Goal: Task Accomplishment & Management: Manage account settings

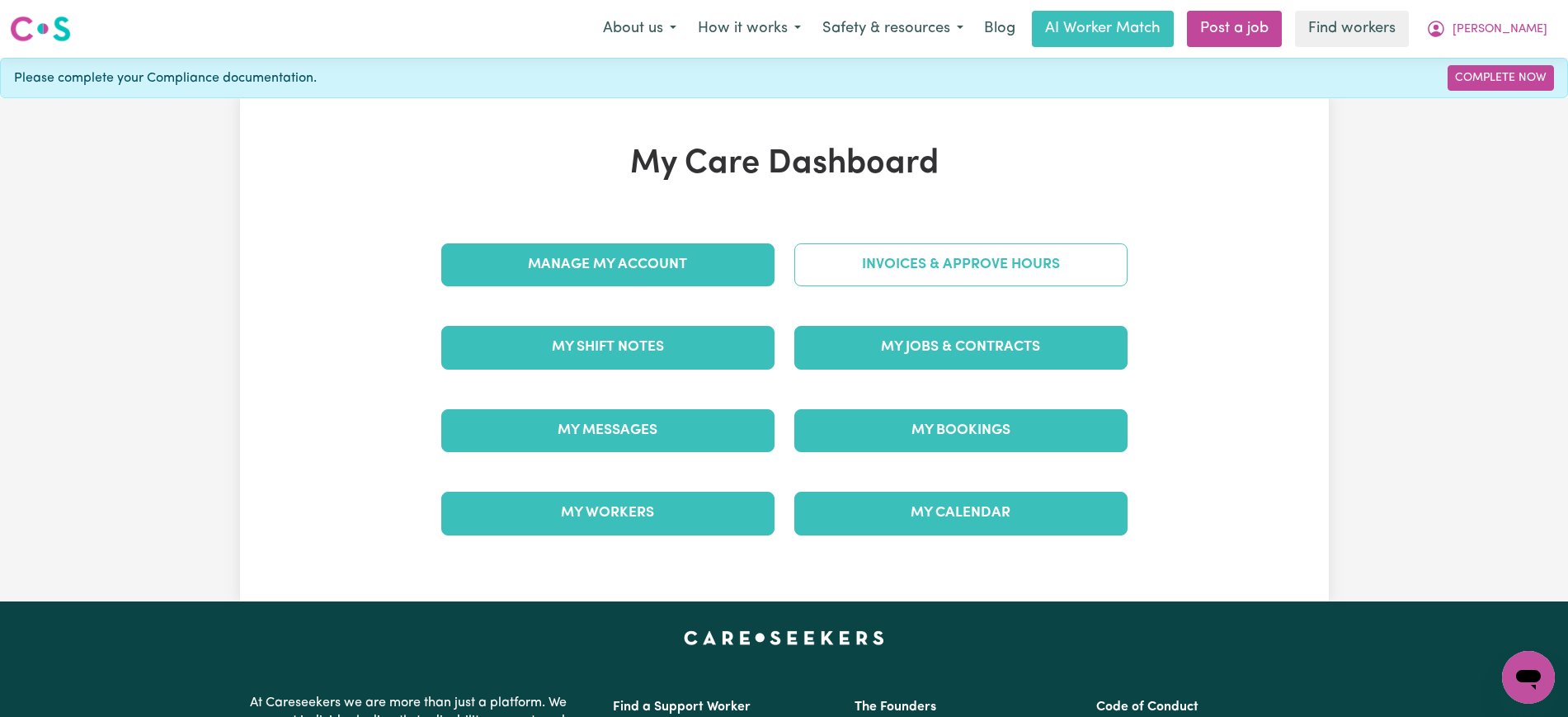
click at [914, 266] on link "Invoices & Approve Hours" at bounding box center [961, 265] width 333 height 43
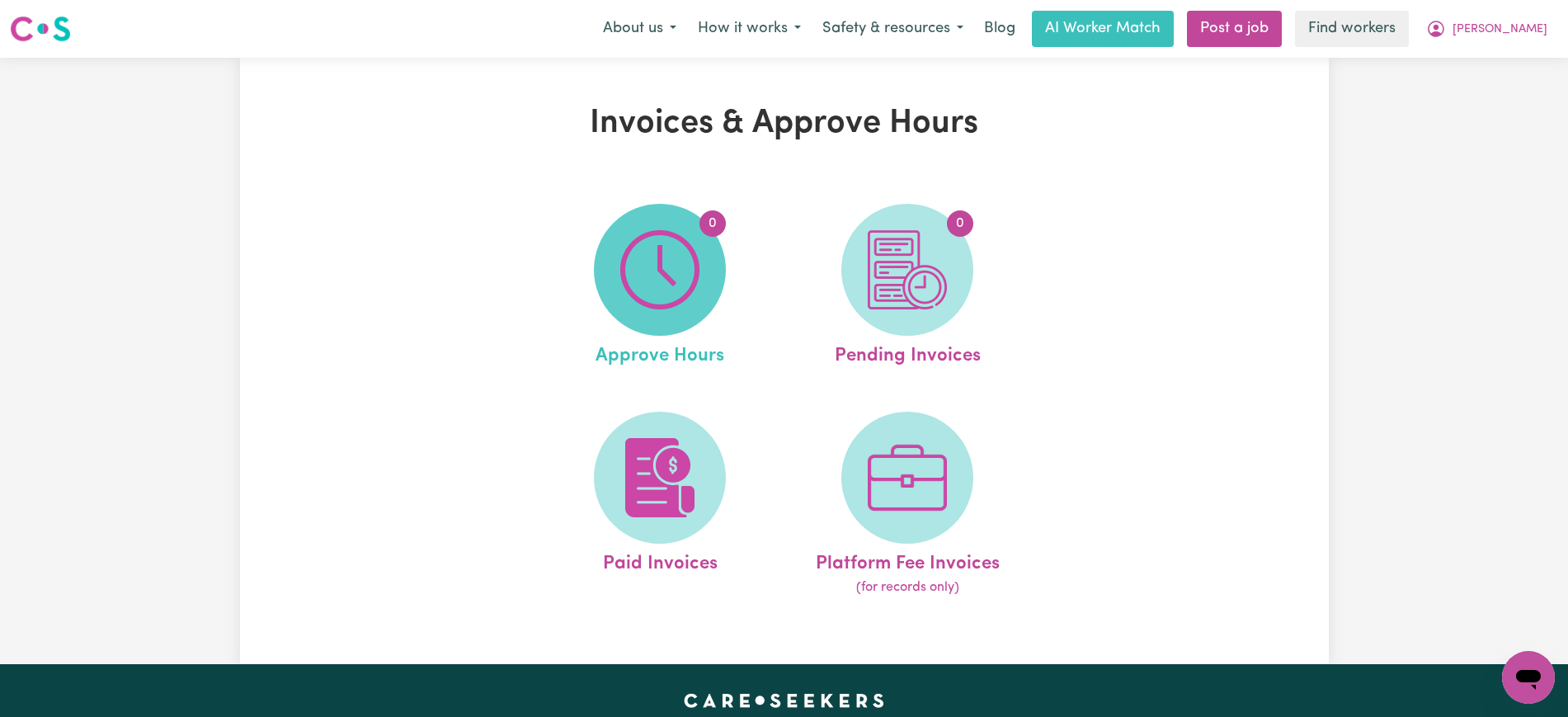
click at [699, 266] on img at bounding box center [659, 269] width 79 height 79
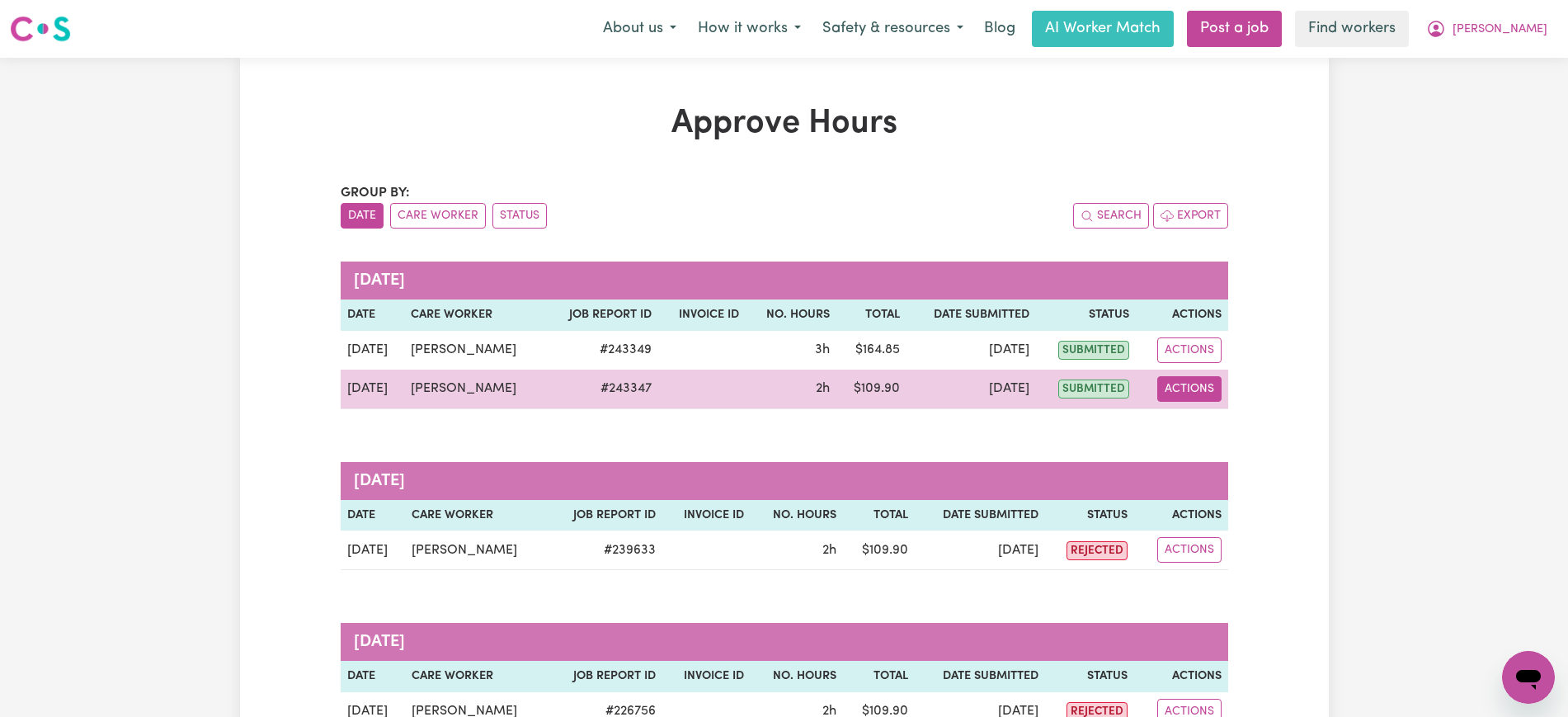
click at [1191, 386] on button "Actions" at bounding box center [1189, 389] width 64 height 26
click at [1191, 425] on link "View Job Report" at bounding box center [1231, 427] width 141 height 33
select select "pm"
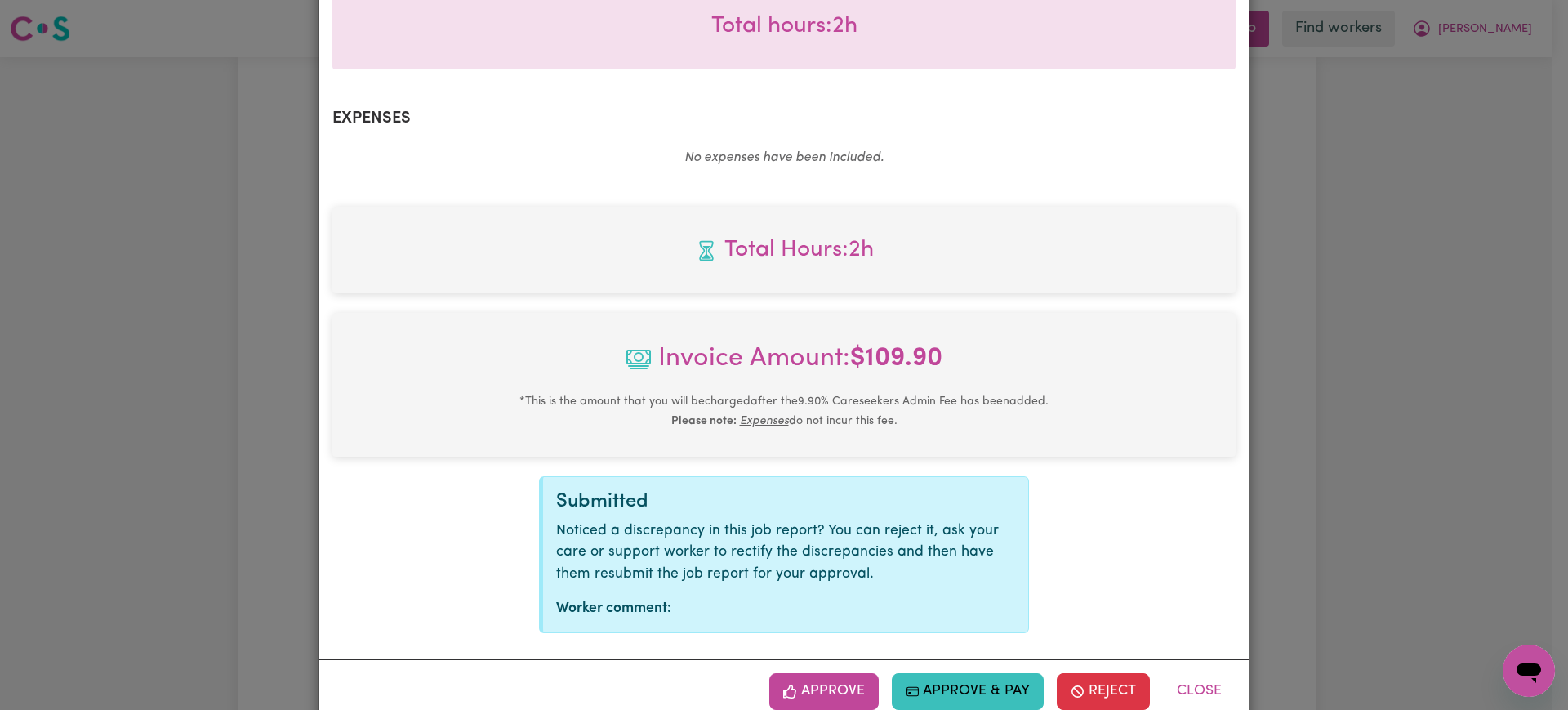
scroll to position [572, 0]
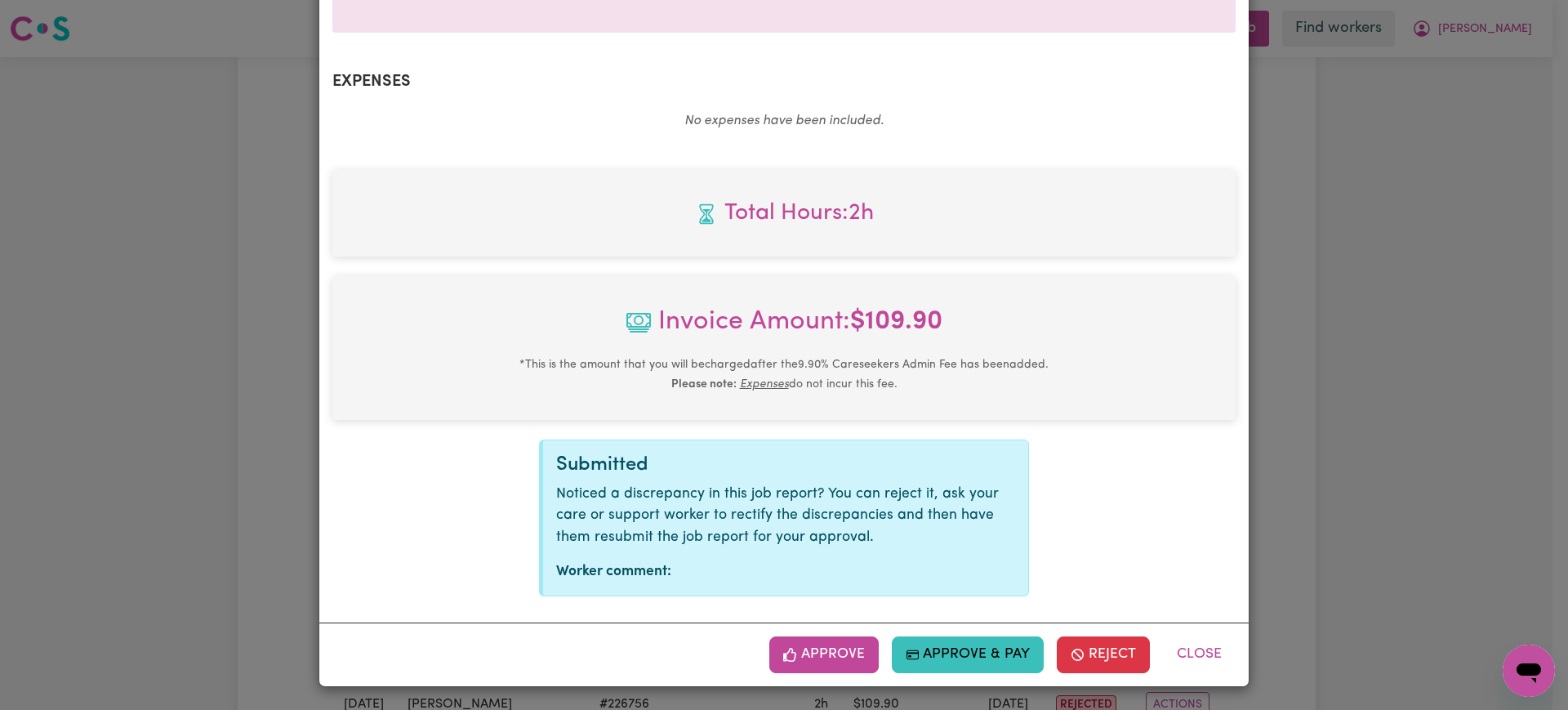
click at [845, 657] on button "Approve" at bounding box center [824, 654] width 109 height 36
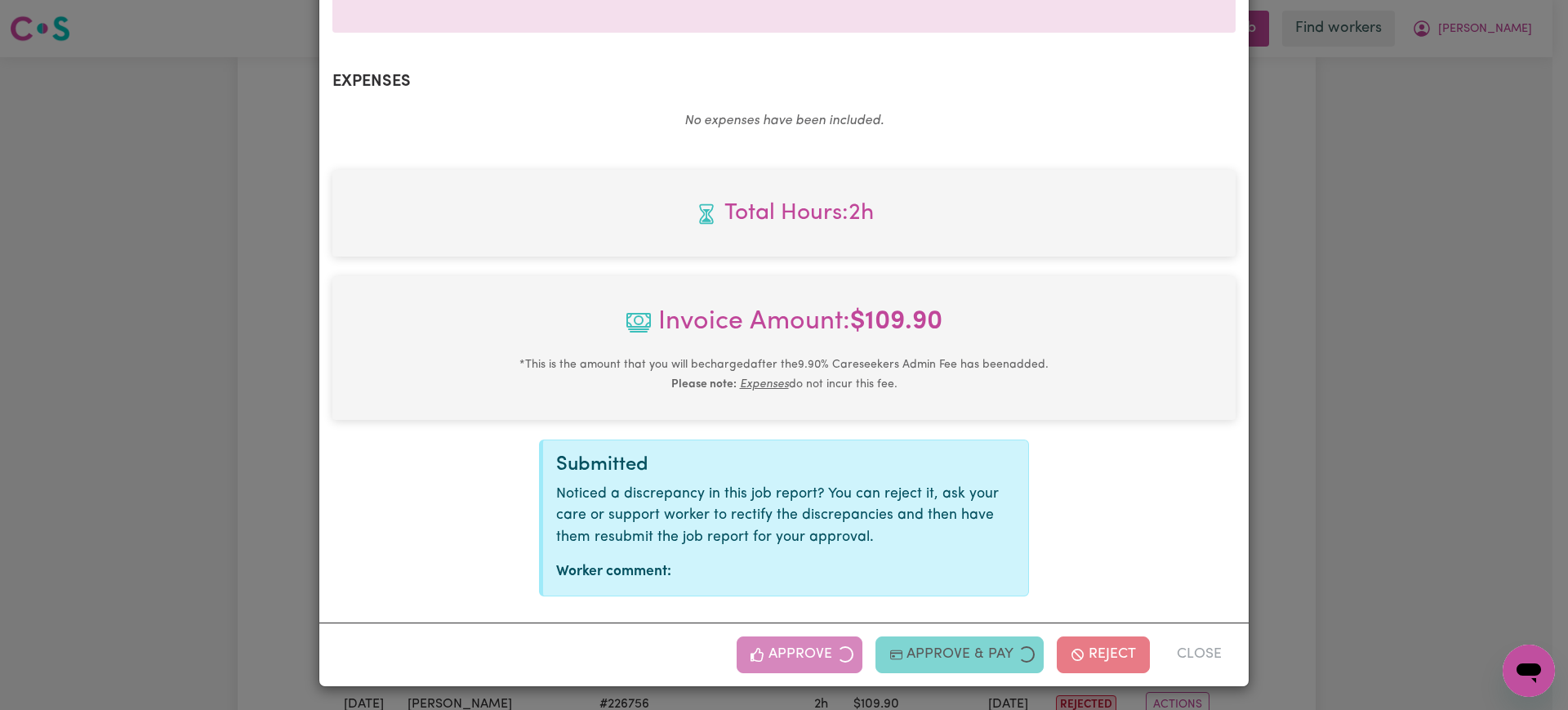
drag, startPoint x: 1543, startPoint y: 429, endPoint x: 1517, endPoint y: 427, distance: 26.1
click at [1543, 429] on div "Job Report # 243347 - [PERSON_NAME] Summary Job report # 243347 Client name: [P…" at bounding box center [784, 355] width 1568 height 710
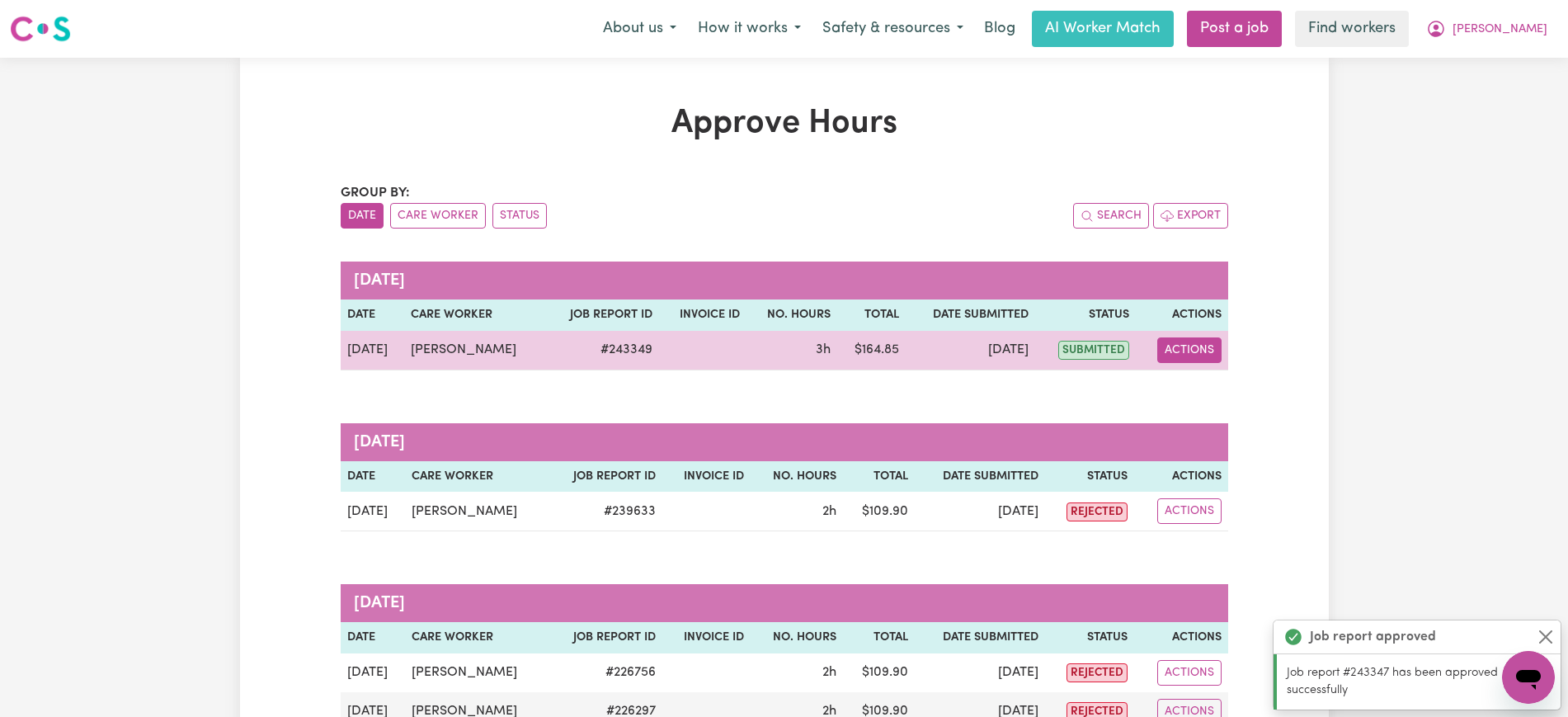
click at [1186, 351] on button "Actions" at bounding box center [1189, 350] width 64 height 26
click at [1204, 401] on link "View Job Report" at bounding box center [1231, 389] width 141 height 33
select select "pm"
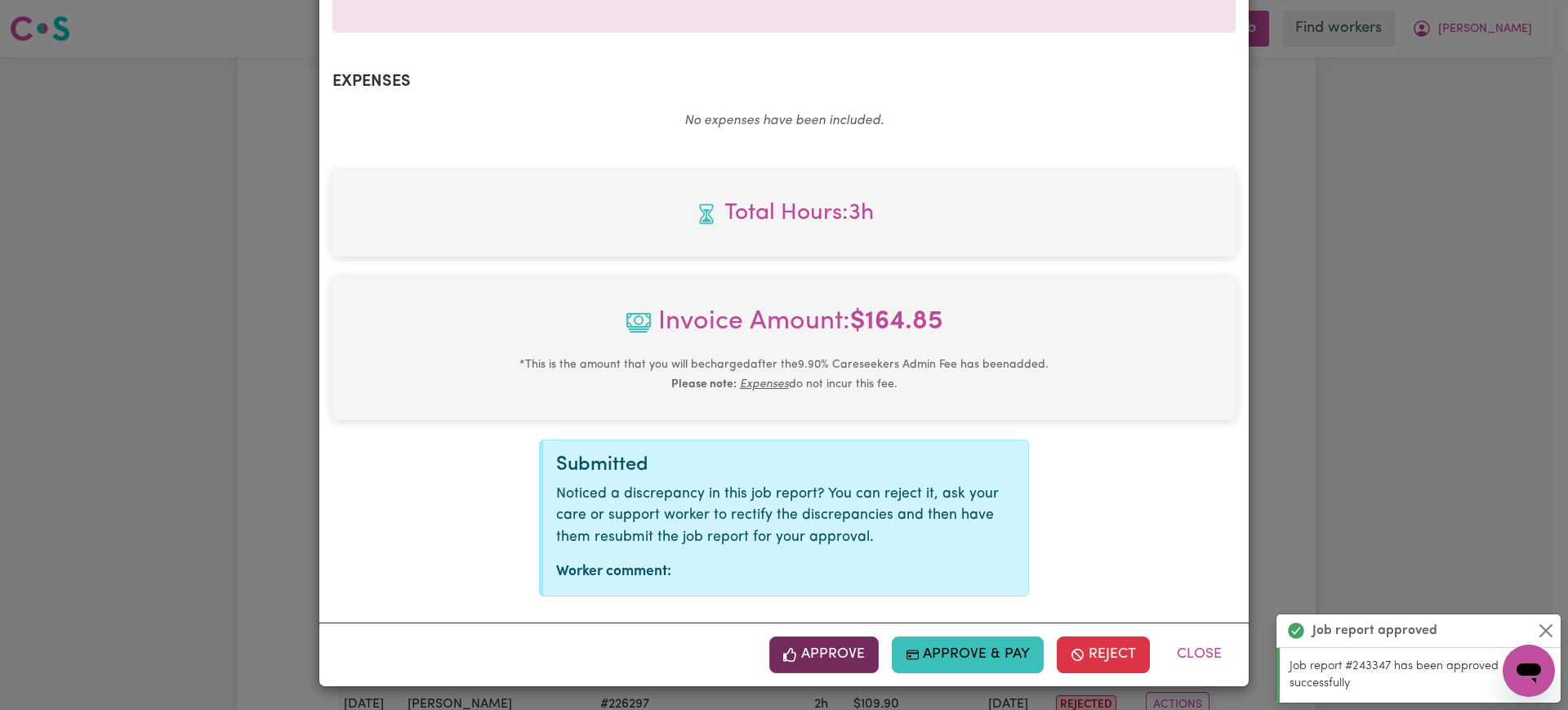
click at [814, 645] on button "Approve" at bounding box center [824, 654] width 109 height 36
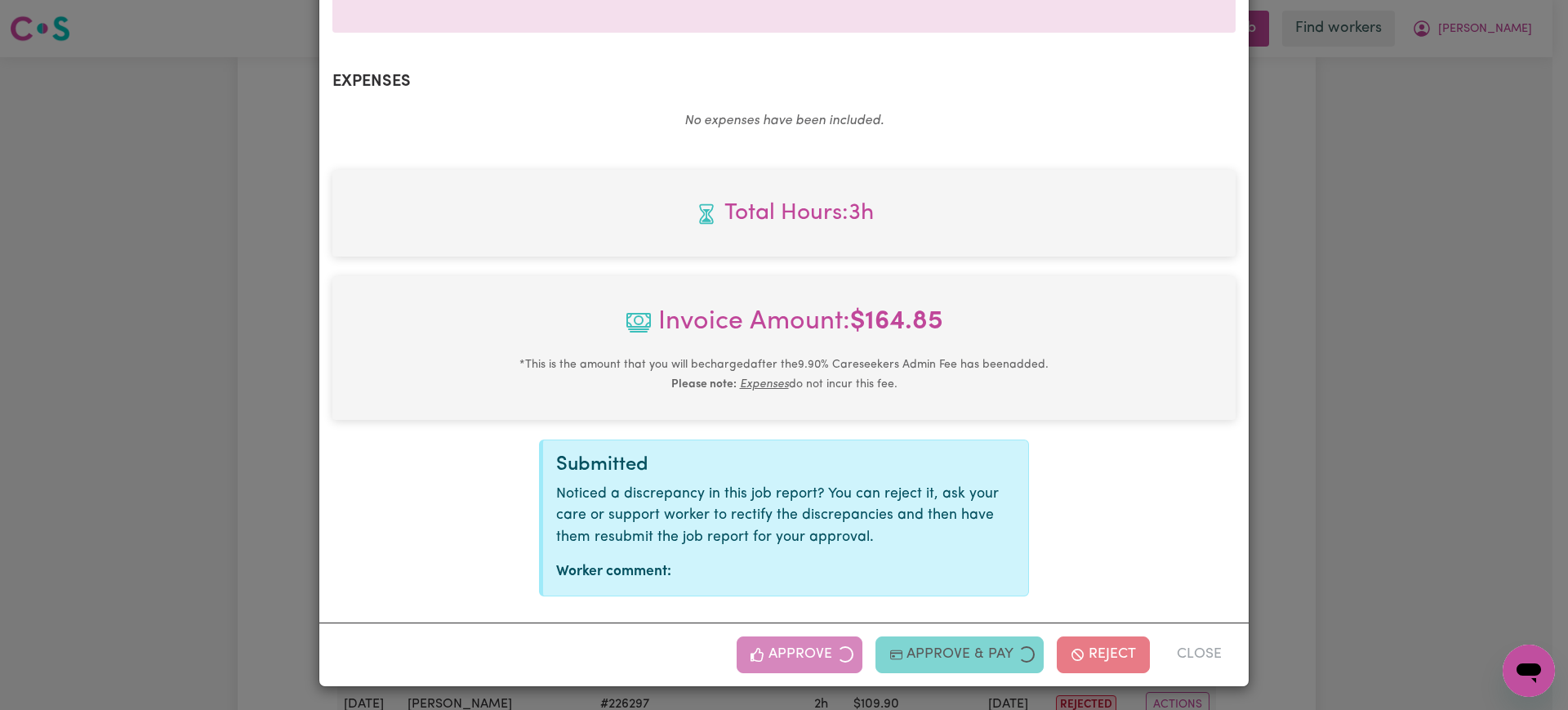
click at [1515, 346] on div "Job Report # 243349 - [PERSON_NAME] Summary Job report # 243349 Client name: [P…" at bounding box center [784, 355] width 1568 height 710
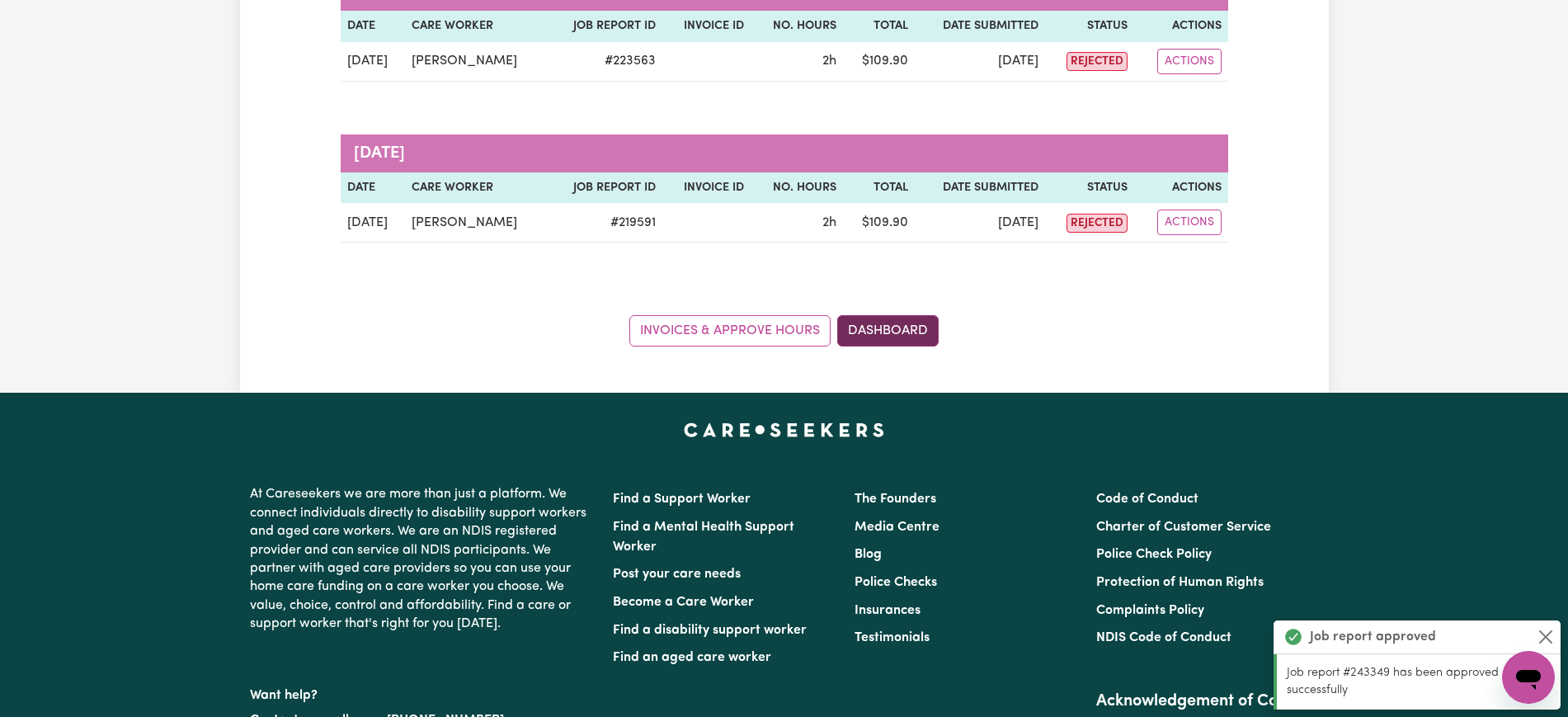
click at [922, 331] on link "Dashboard" at bounding box center [887, 331] width 102 height 32
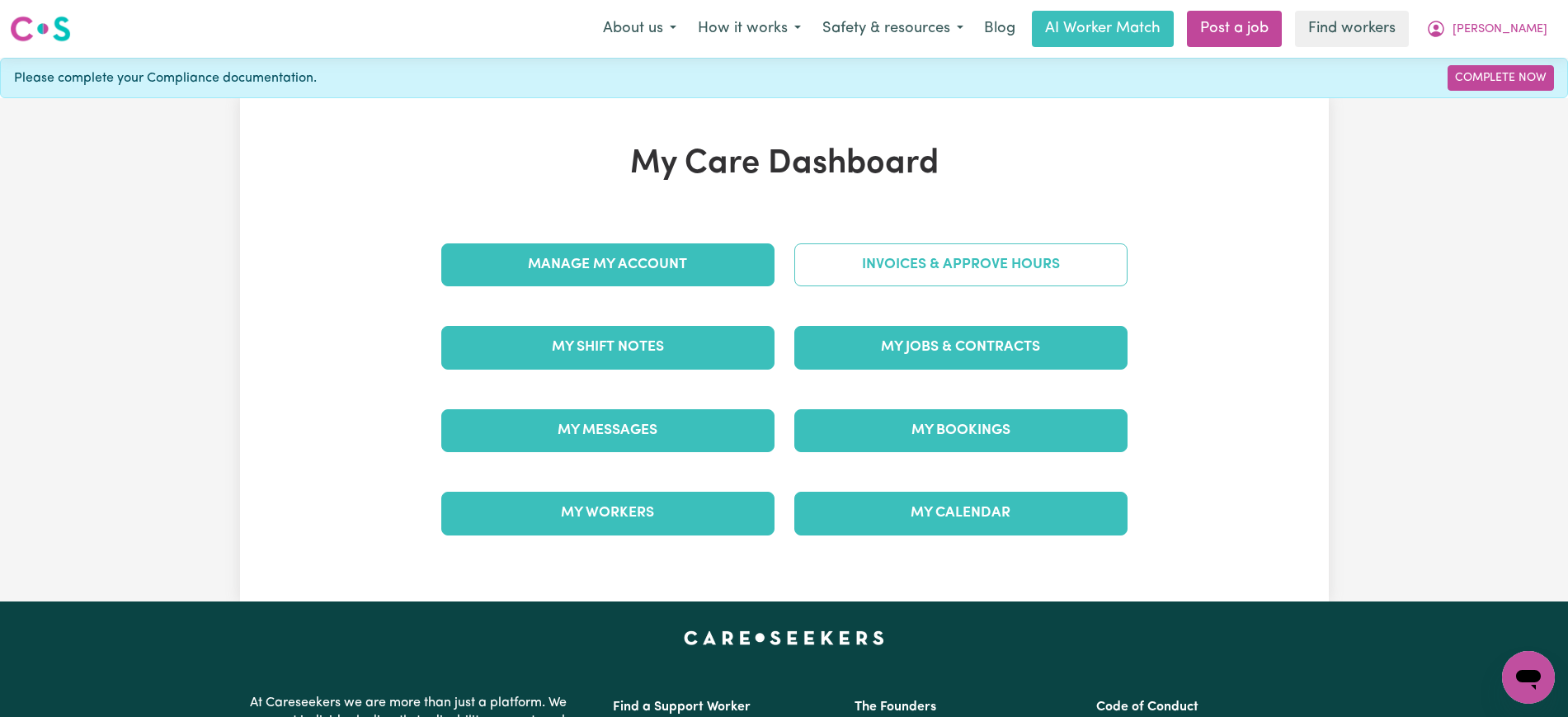
click at [921, 248] on link "Invoices & Approve Hours" at bounding box center [961, 265] width 333 height 43
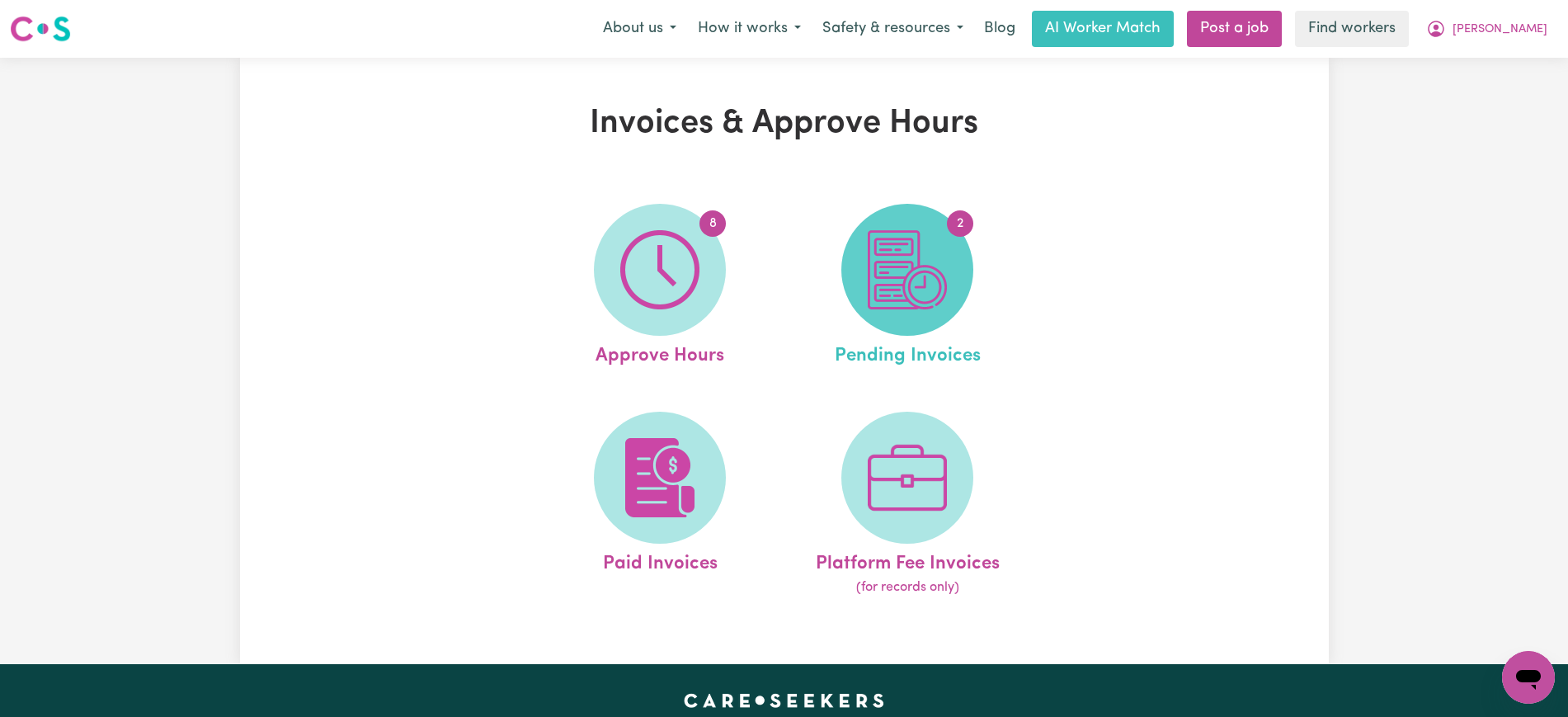
click at [917, 253] on img at bounding box center [907, 269] width 79 height 79
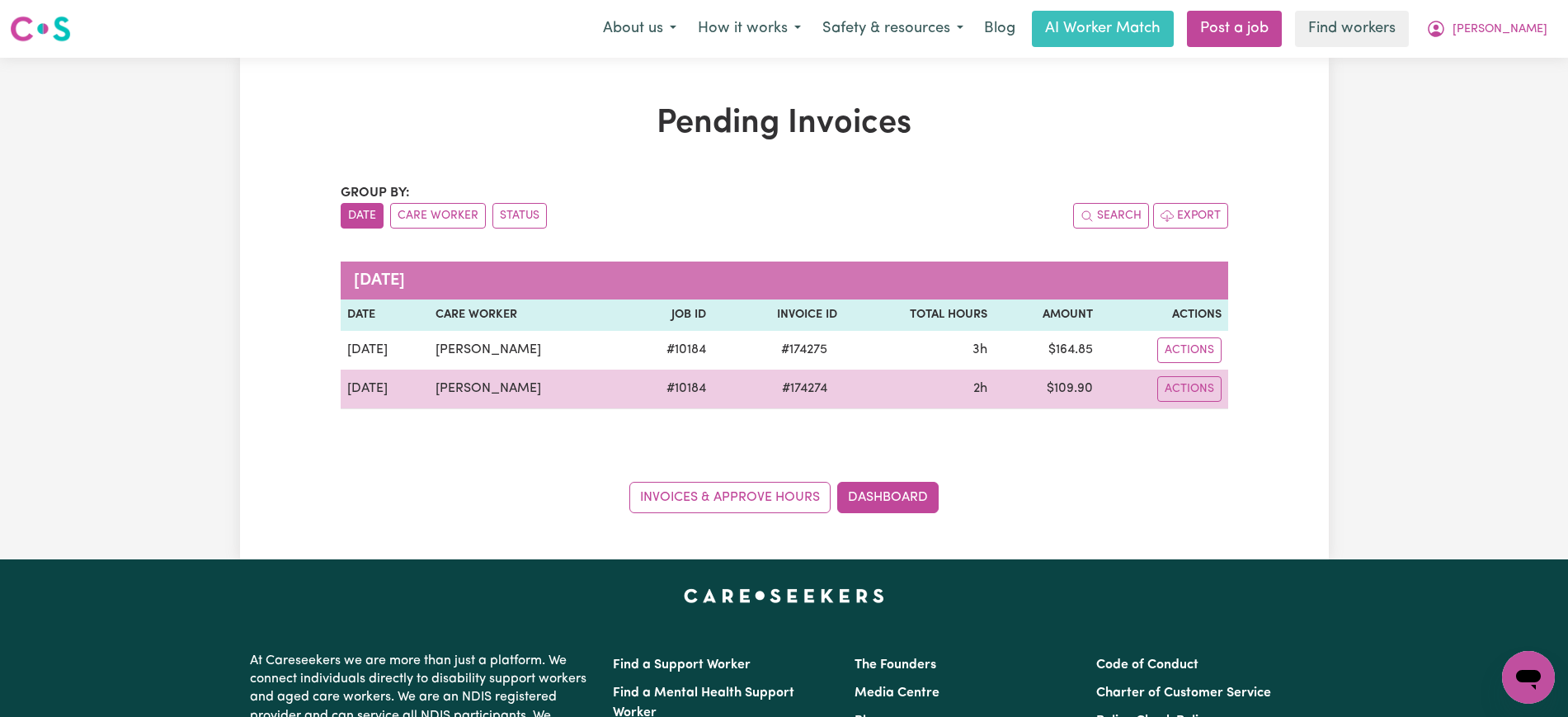
click at [802, 392] on span "# 174274" at bounding box center [804, 388] width 65 height 20
click at [793, 397] on span "# 174274" at bounding box center [804, 388] width 65 height 20
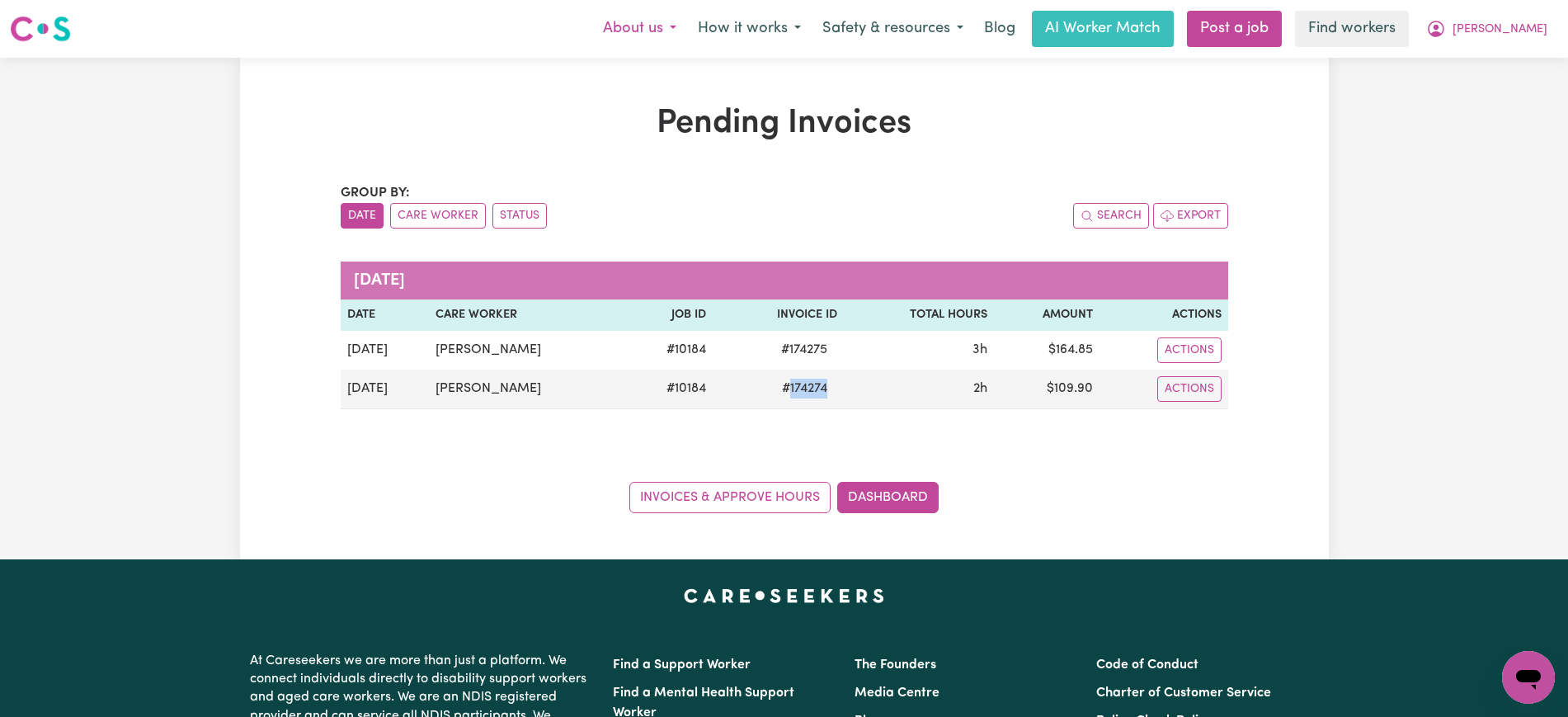
copy span "174274"
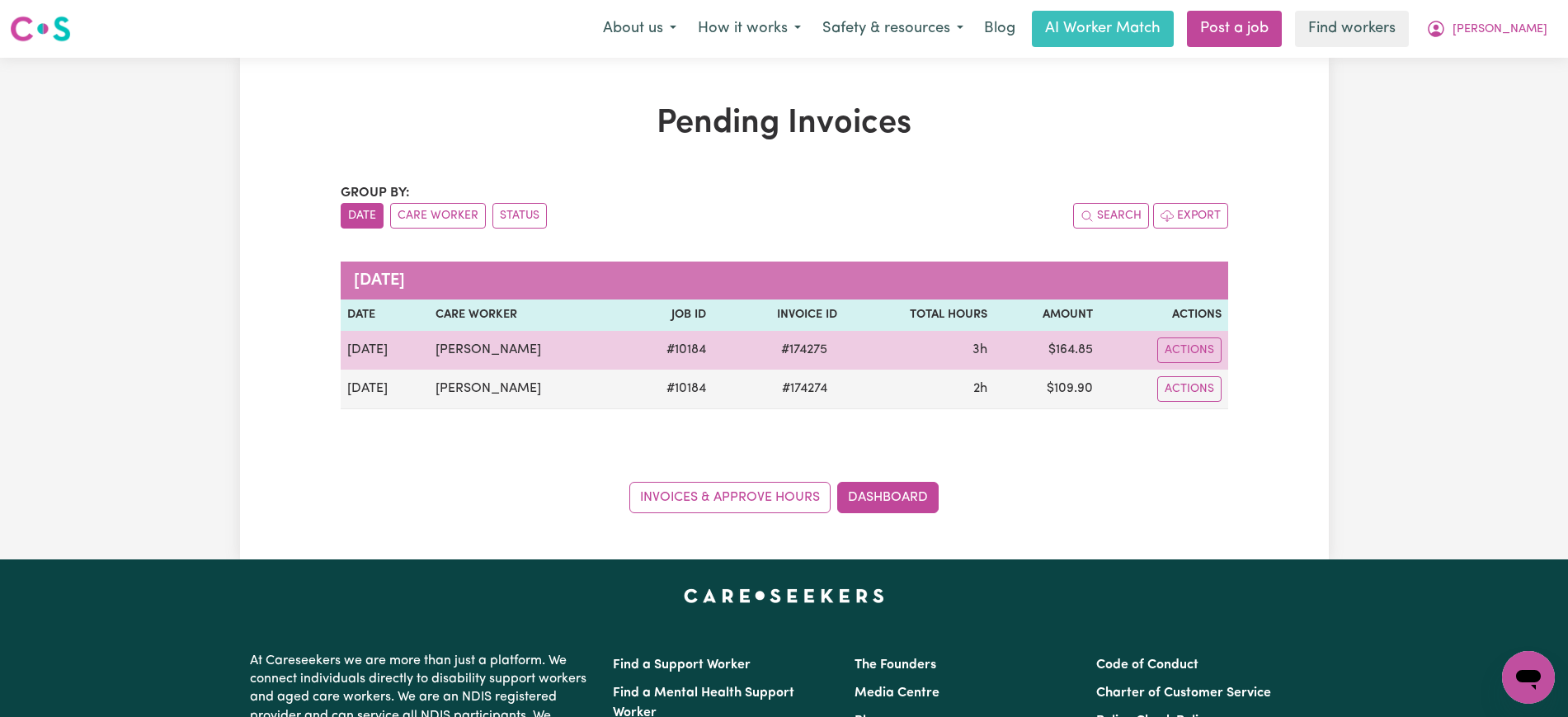
click at [793, 350] on span "# 174275" at bounding box center [804, 350] width 66 height 20
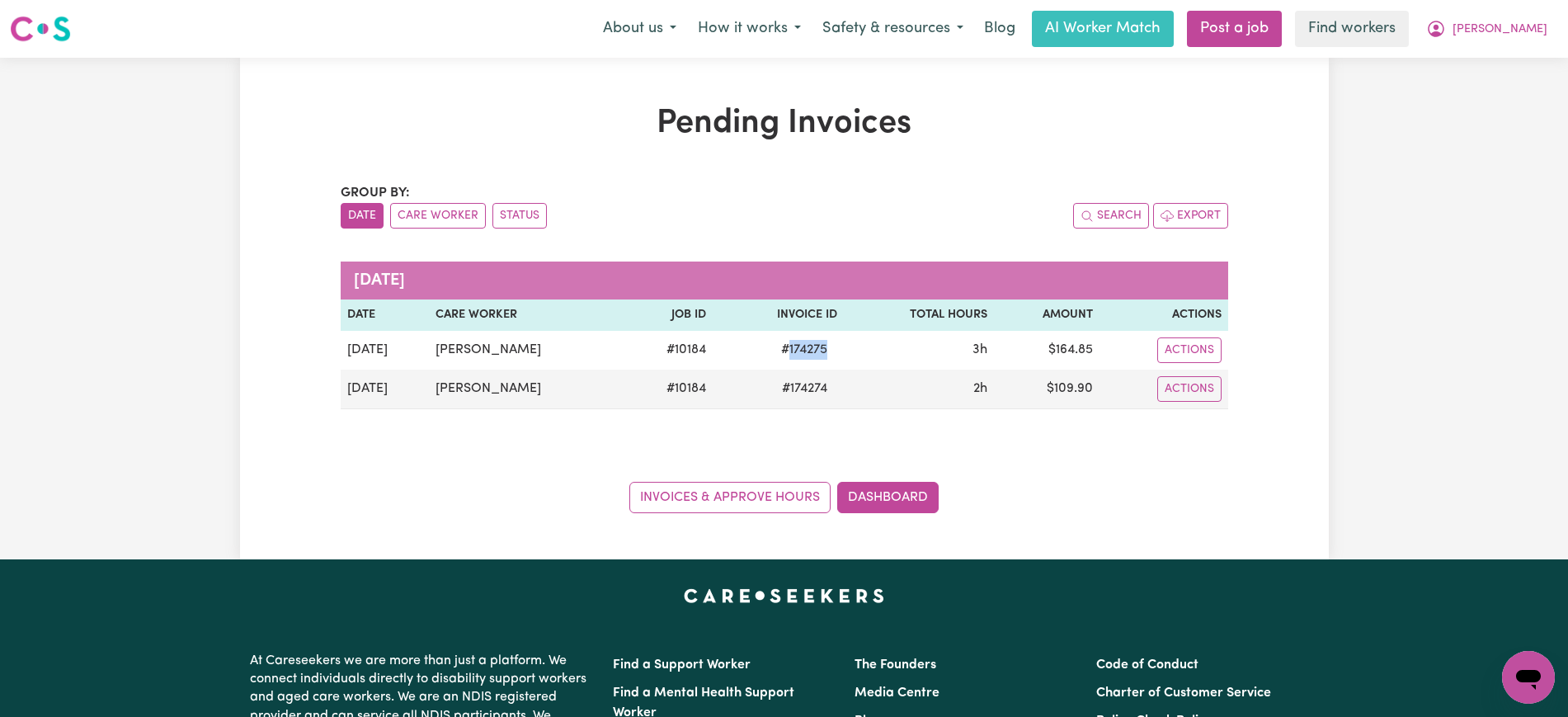
copy span "174275"
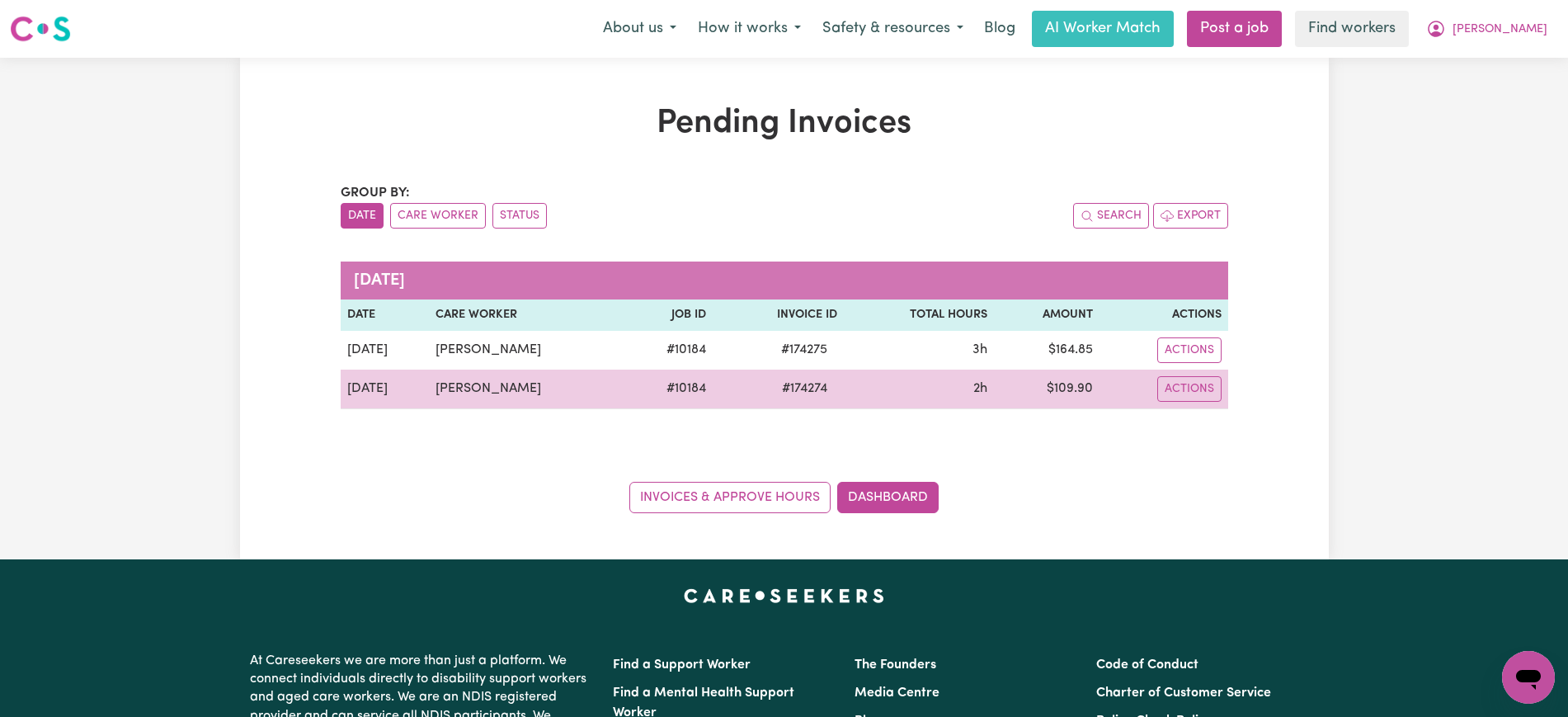
click at [1069, 393] on td "$ 109.90" at bounding box center [1046, 390] width 105 height 39
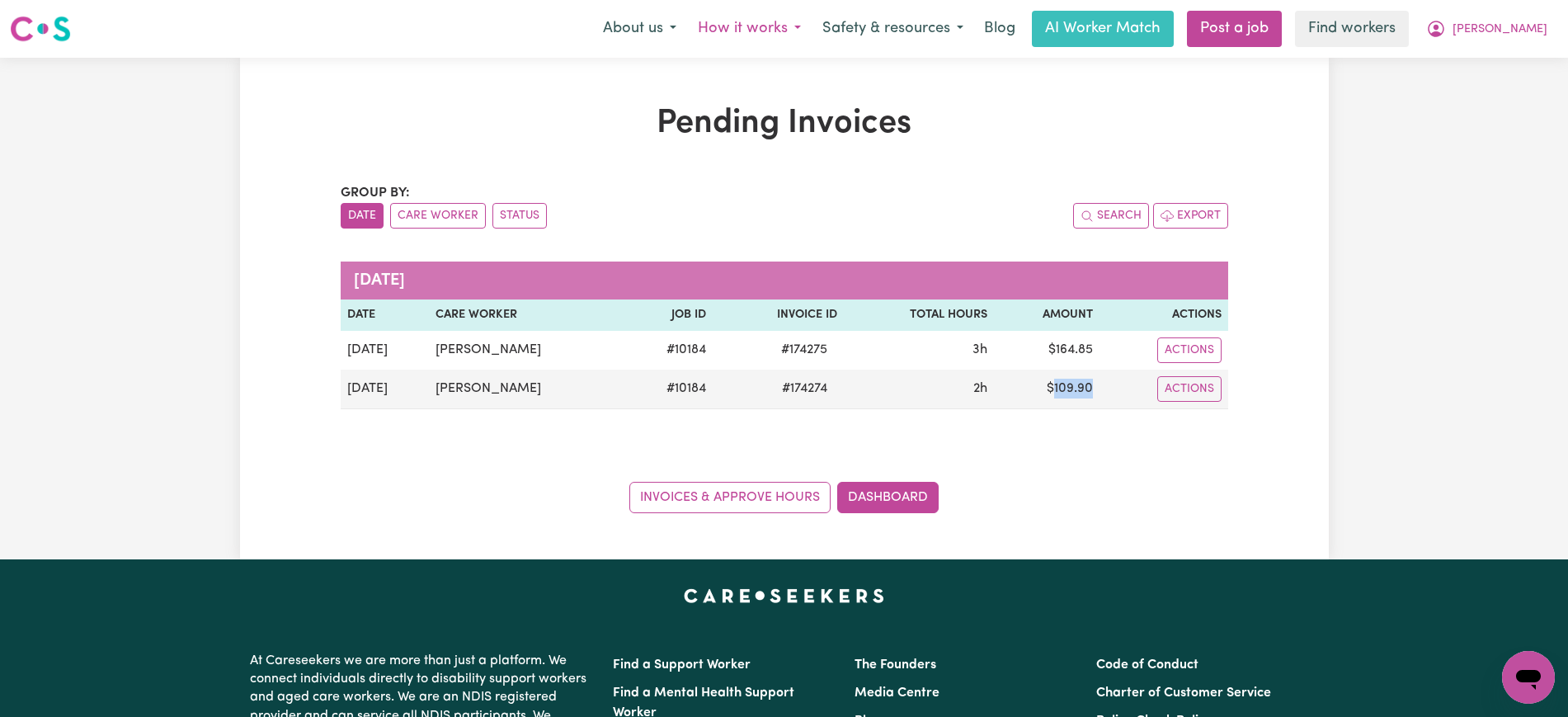
copy td "109.90"
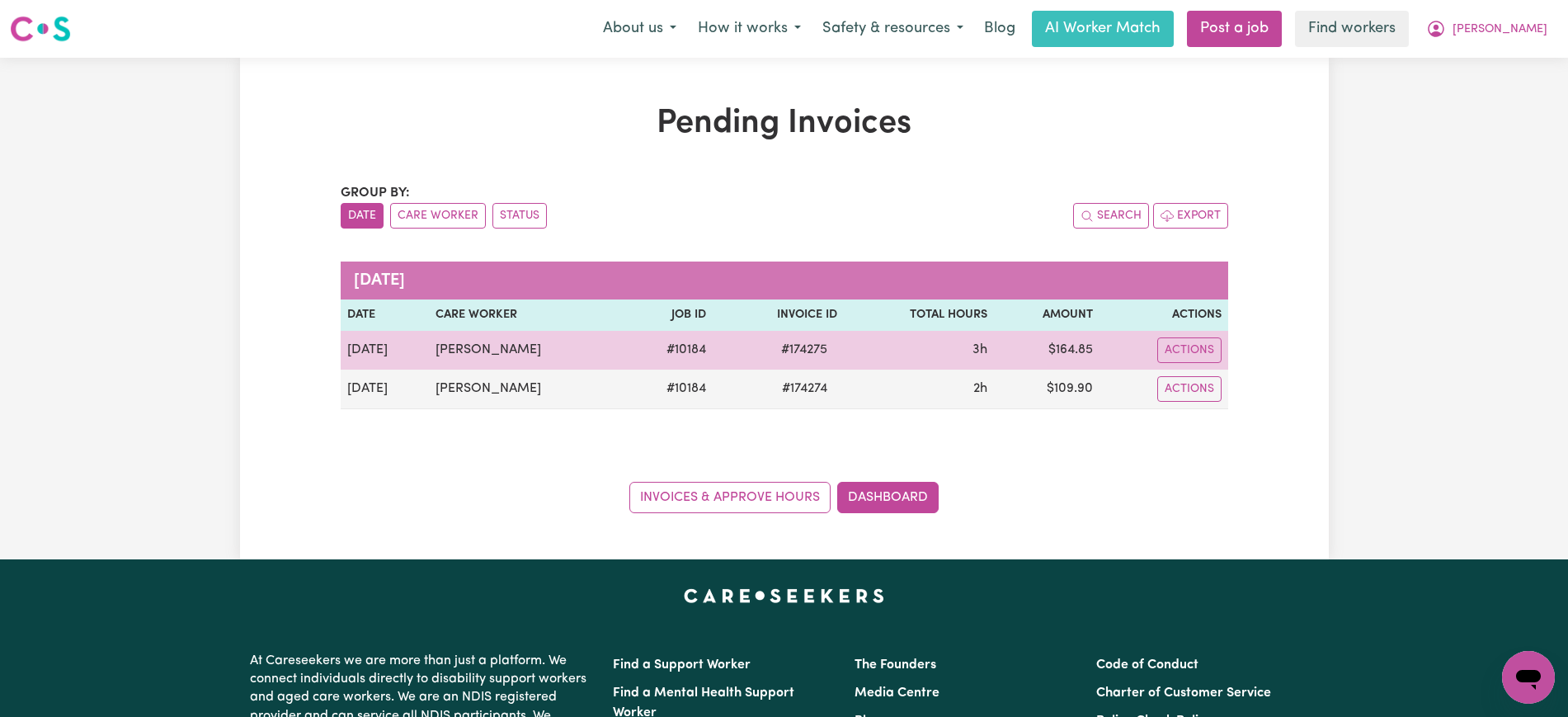
click at [1049, 349] on td "$ 164.85" at bounding box center [1046, 350] width 105 height 38
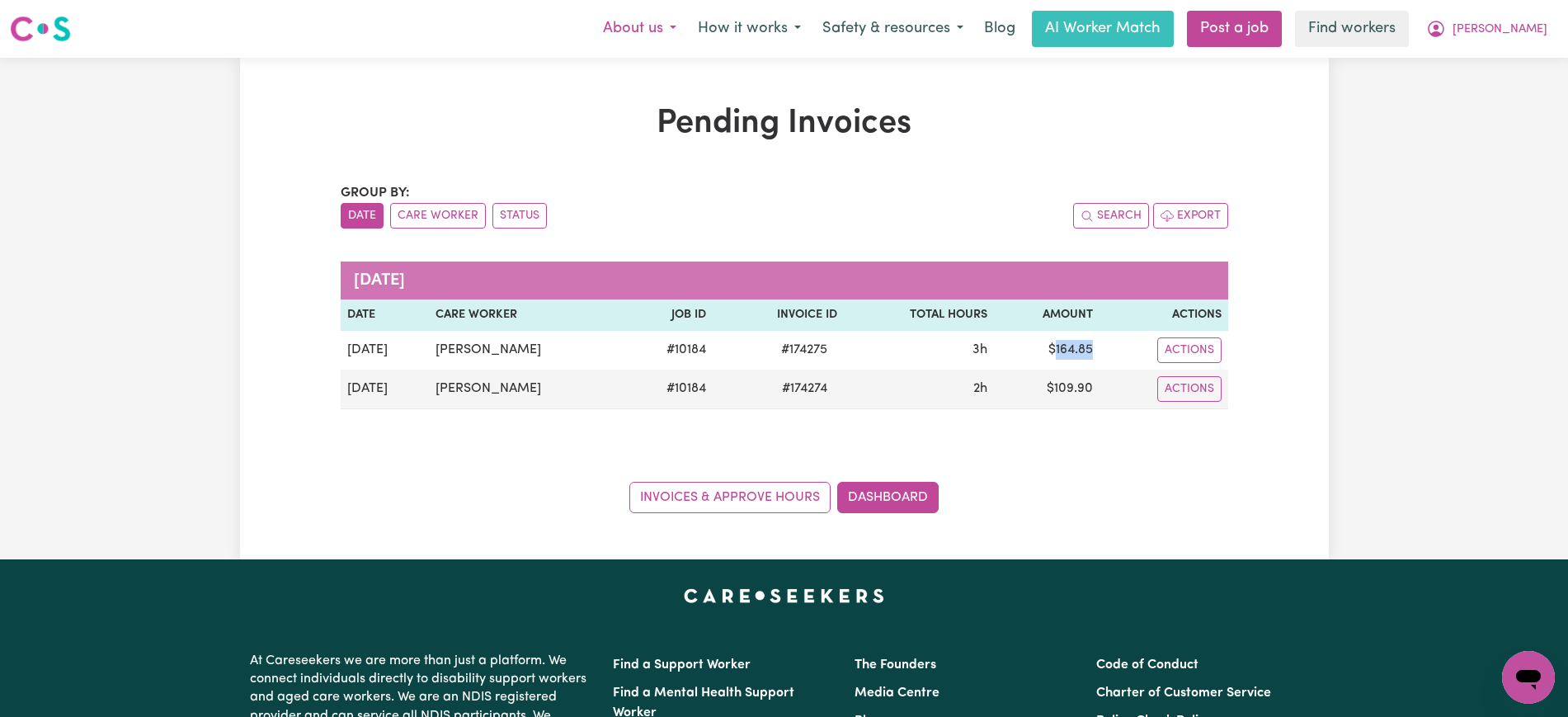
copy td "164.85"
drag, startPoint x: 1500, startPoint y: 26, endPoint x: 1498, endPoint y: 46, distance: 20.1
click at [1438, 26] on icon "My Account" at bounding box center [1436, 27] width 5 height 6
click at [1497, 94] on link "Logout" at bounding box center [1492, 95] width 131 height 32
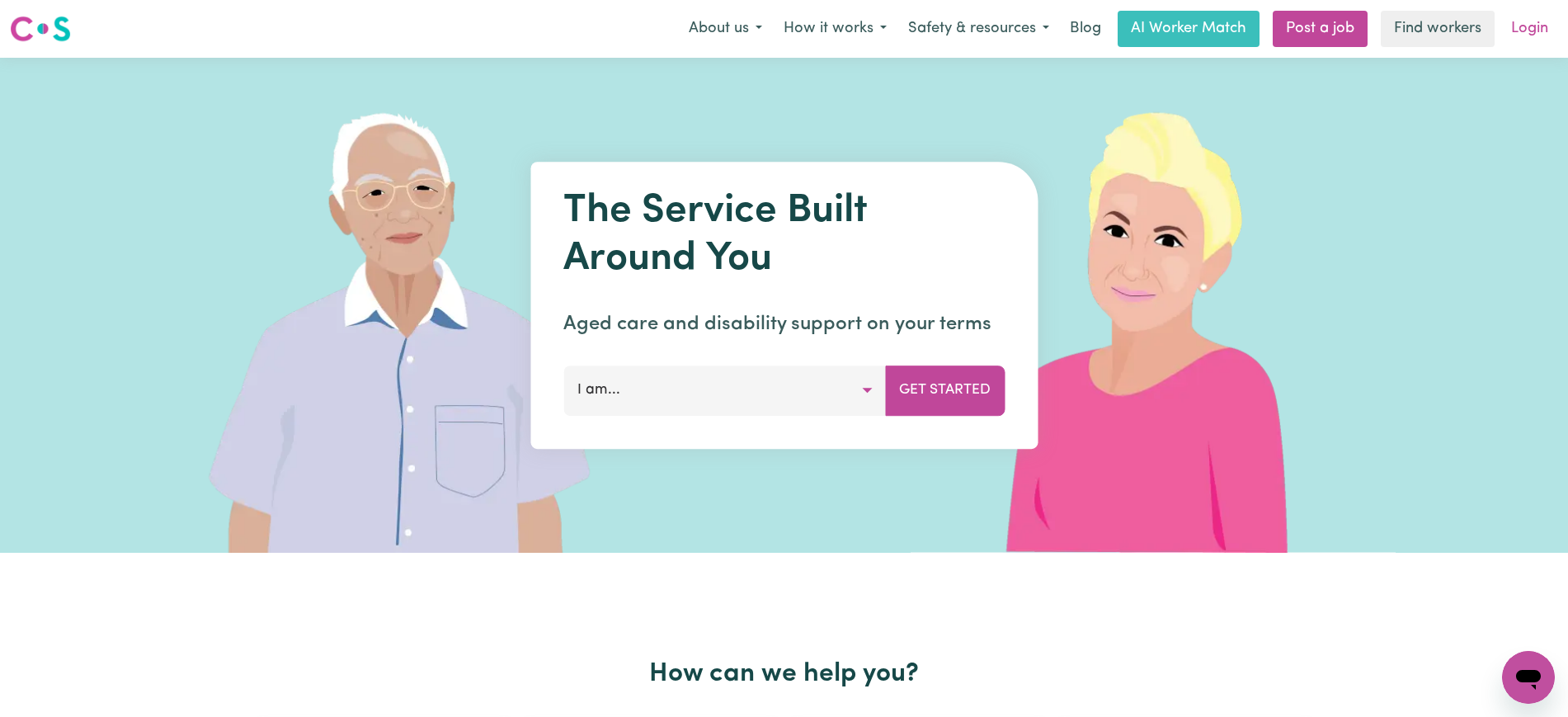
click at [1537, 27] on link "Login" at bounding box center [1530, 29] width 57 height 36
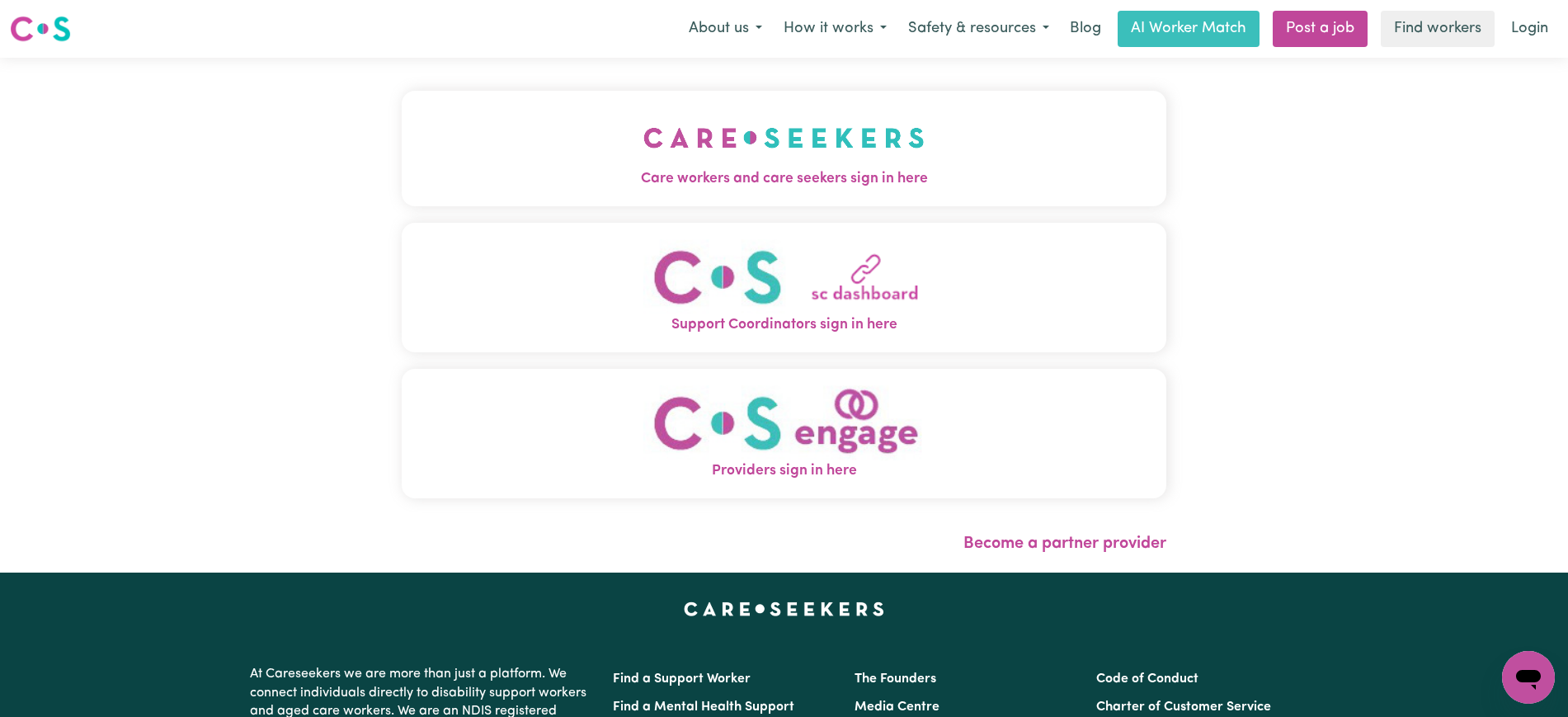
click at [690, 145] on img "Care workers and care seekers sign in here" at bounding box center [783, 138] width 281 height 61
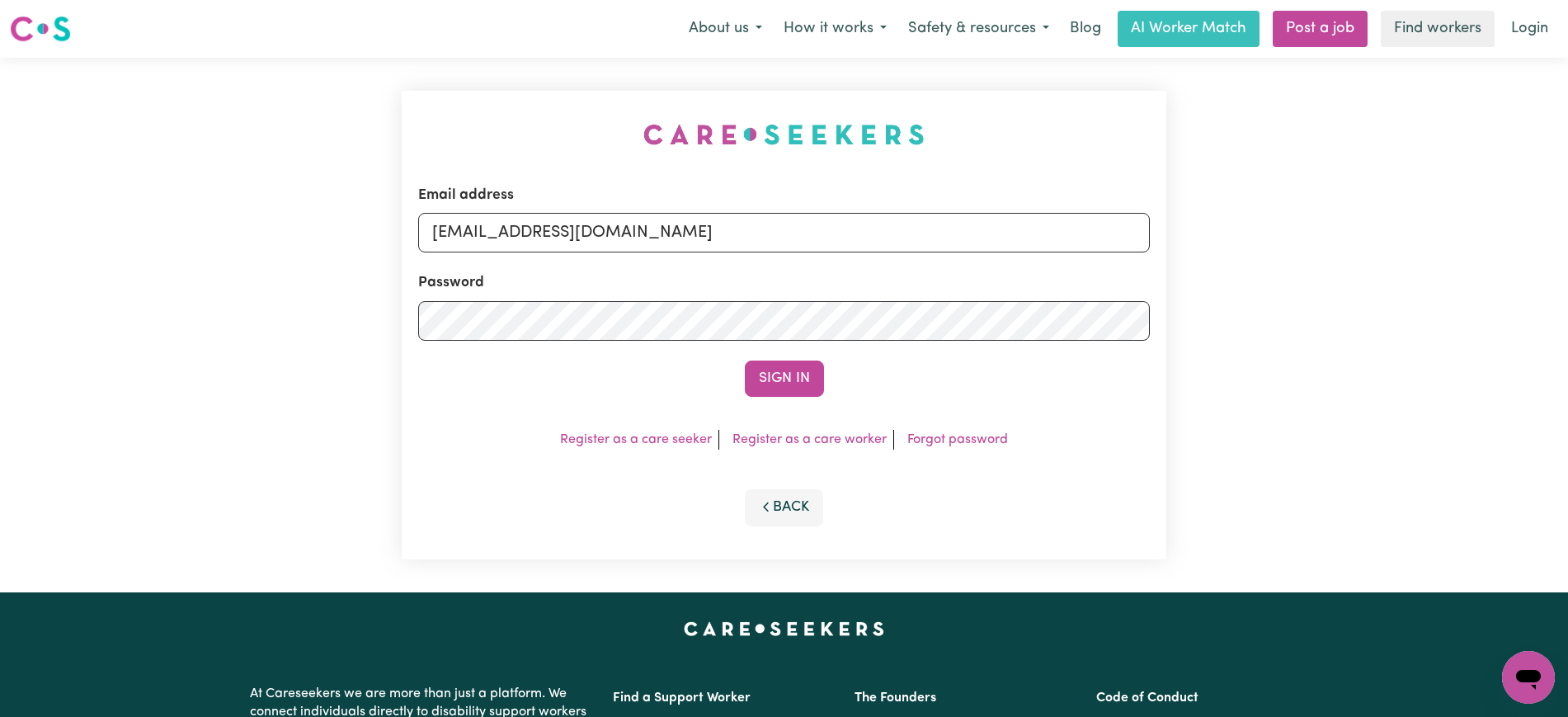
click at [558, 85] on div "Email address [EMAIL_ADDRESS][DOMAIN_NAME] Password Sign In Register as a care …" at bounding box center [784, 326] width 784 height 535
drag, startPoint x: 512, startPoint y: 229, endPoint x: 503, endPoint y: 113, distance: 116.3
click at [1191, 274] on div "Email address [EMAIL_ADDRESS][DOMAIN_NAME] Password Sign In Register as a care …" at bounding box center [784, 326] width 1568 height 535
click at [503, 113] on div "Email address [EMAIL_ADDRESS][DOMAIN_NAME] Password Sign In Register as a care …" at bounding box center [783, 325] width 764 height 469
drag, startPoint x: 518, startPoint y: 232, endPoint x: 1273, endPoint y: 244, distance: 755.1
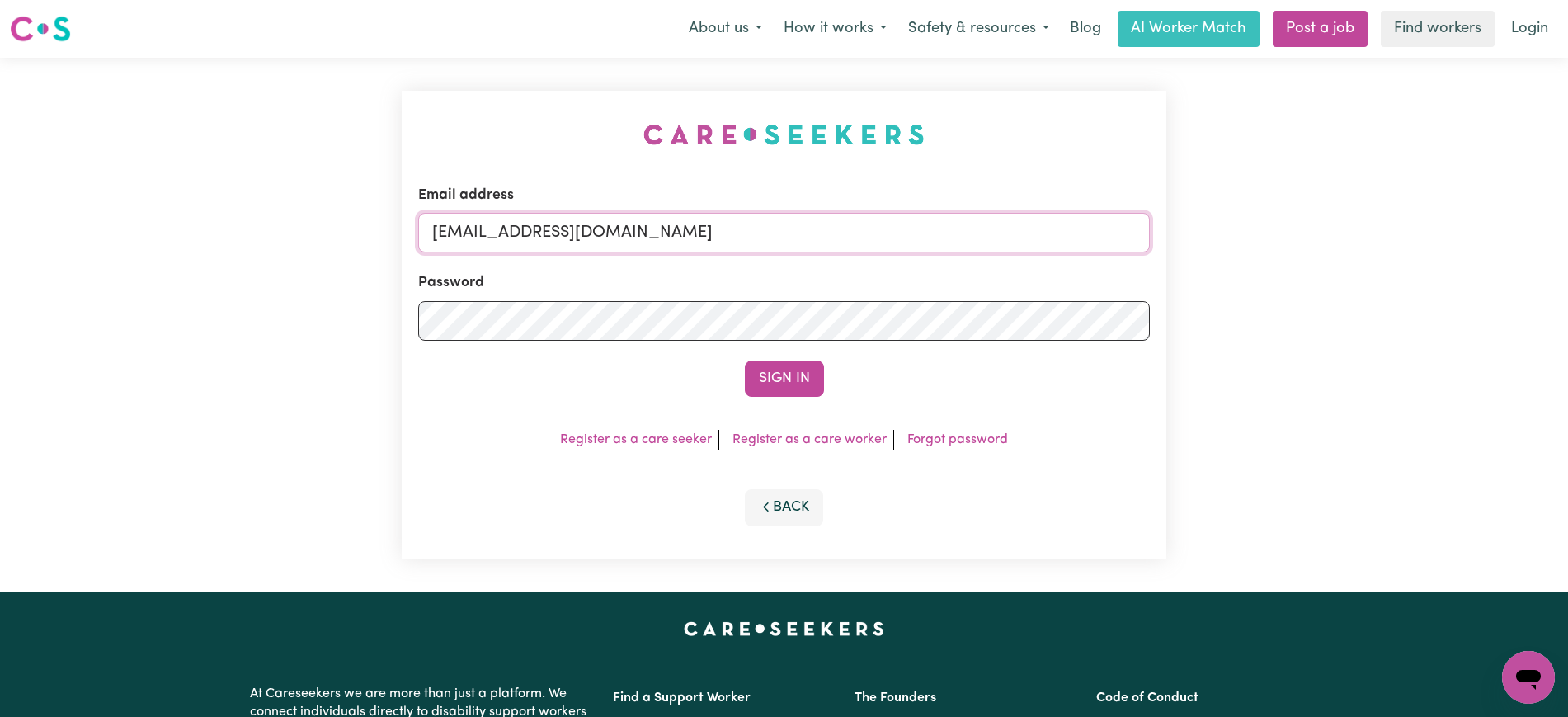
click at [1273, 244] on div "Email address [EMAIL_ADDRESS][DOMAIN_NAME] Password Sign In Register as a care …" at bounding box center [784, 326] width 1568 height 535
type input "[EMAIL_ADDRESS][DOMAIN_NAME]"
click at [745, 361] on button "Sign In" at bounding box center [784, 379] width 79 height 36
